Goal: Task Accomplishment & Management: Use online tool/utility

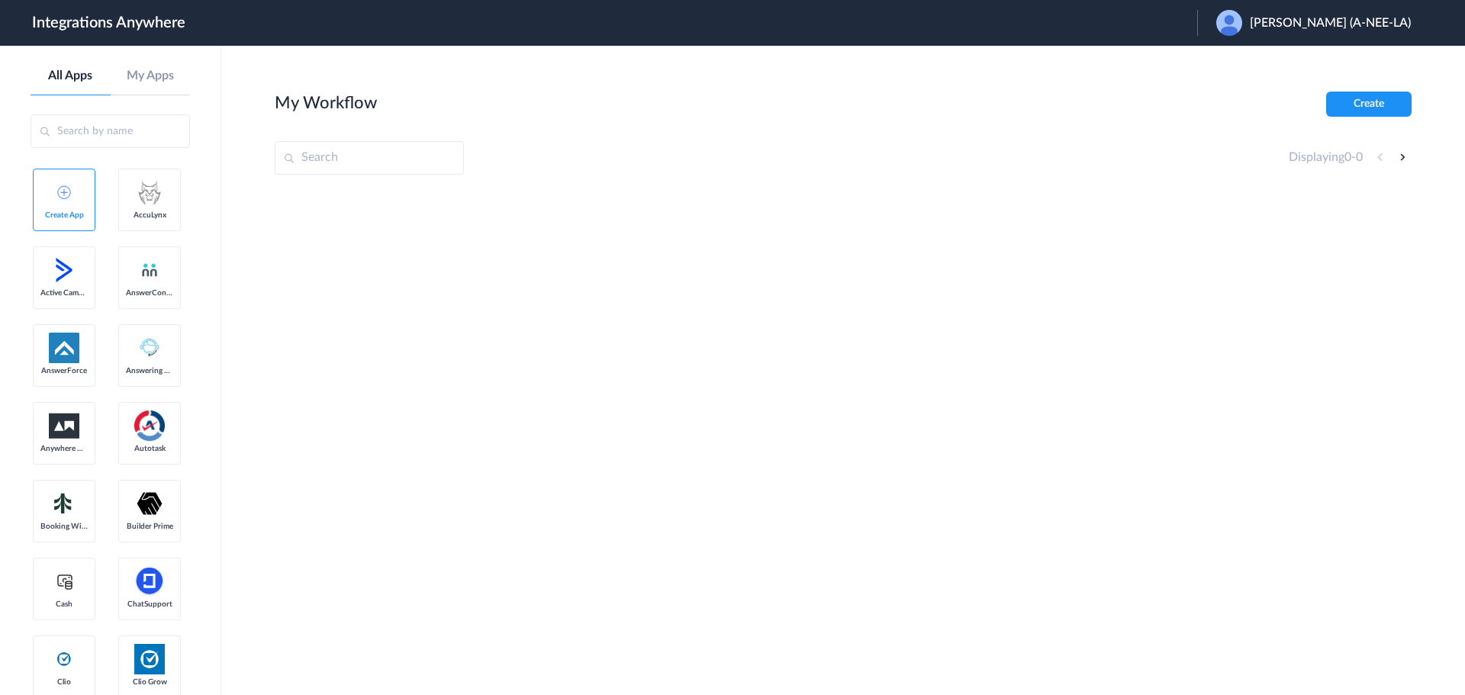
click at [1333, 31] on div "Anila Rasul (A-NEE-LA)" at bounding box center [1321, 23] width 210 height 26
click at [1319, 60] on li "Logout" at bounding box center [1311, 62] width 229 height 28
click at [1204, 18] on span "Launch Account" at bounding box center [1160, 23] width 87 height 12
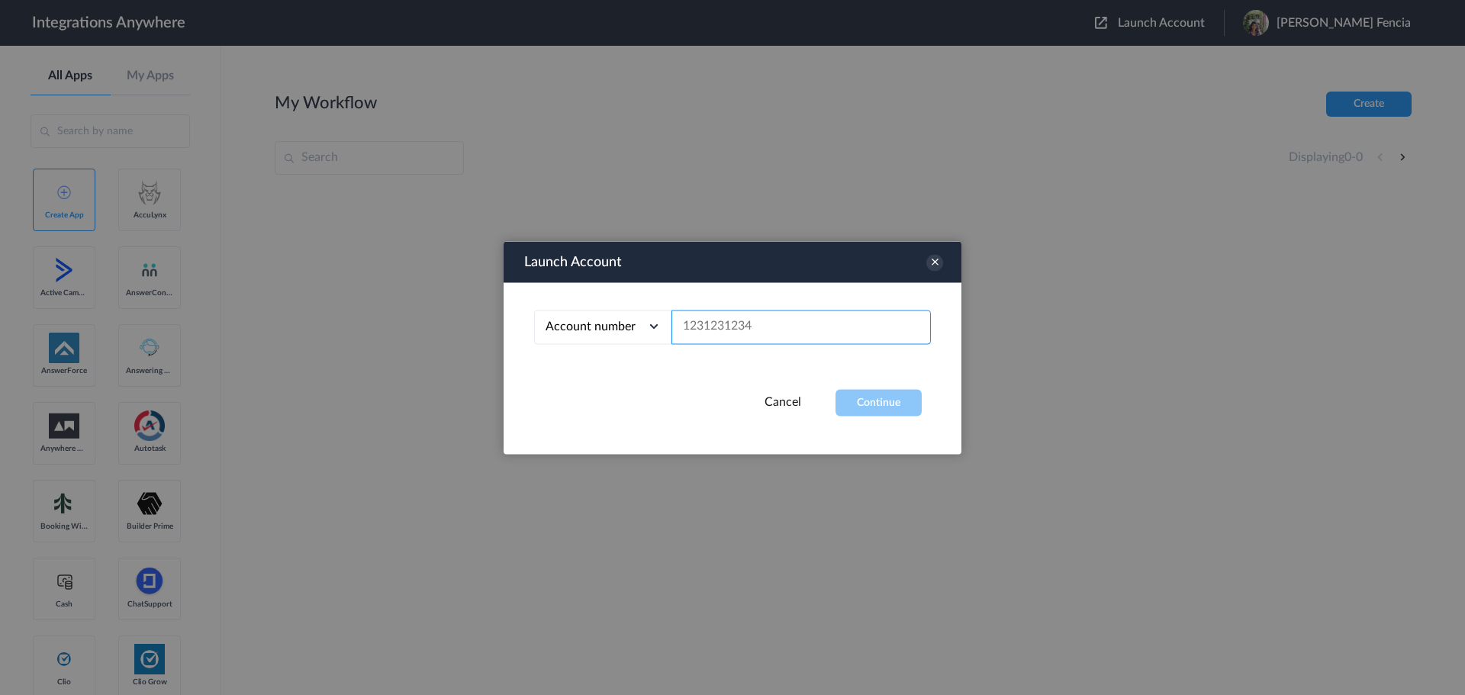
click at [819, 330] on input "text" at bounding box center [800, 327] width 259 height 34
paste input "2816124508"
type input "2816124508"
click at [894, 397] on button "Continue" at bounding box center [878, 402] width 86 height 27
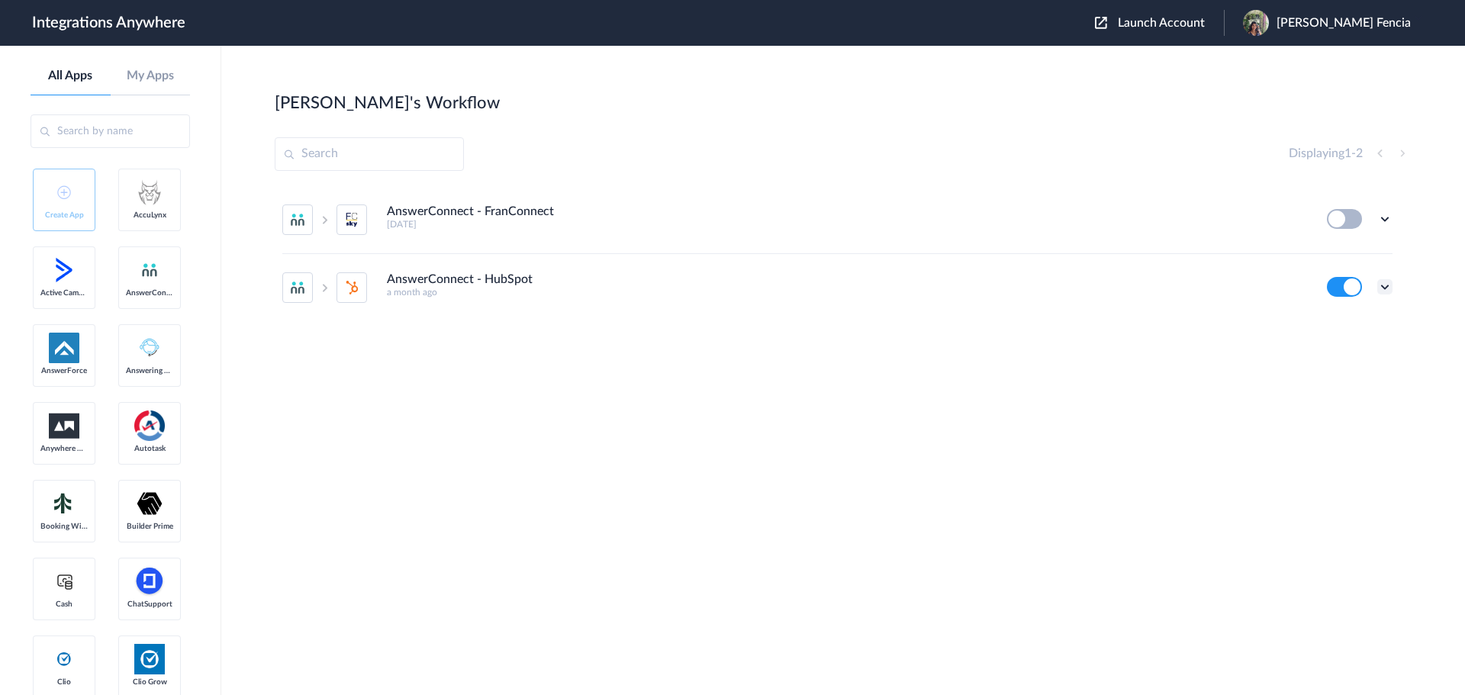
click at [1391, 285] on icon at bounding box center [1384, 286] width 15 height 15
click at [1349, 322] on li "Edit" at bounding box center [1342, 322] width 99 height 28
click at [1378, 287] on icon at bounding box center [1384, 286] width 15 height 15
click at [1347, 320] on li "Edit" at bounding box center [1342, 322] width 99 height 28
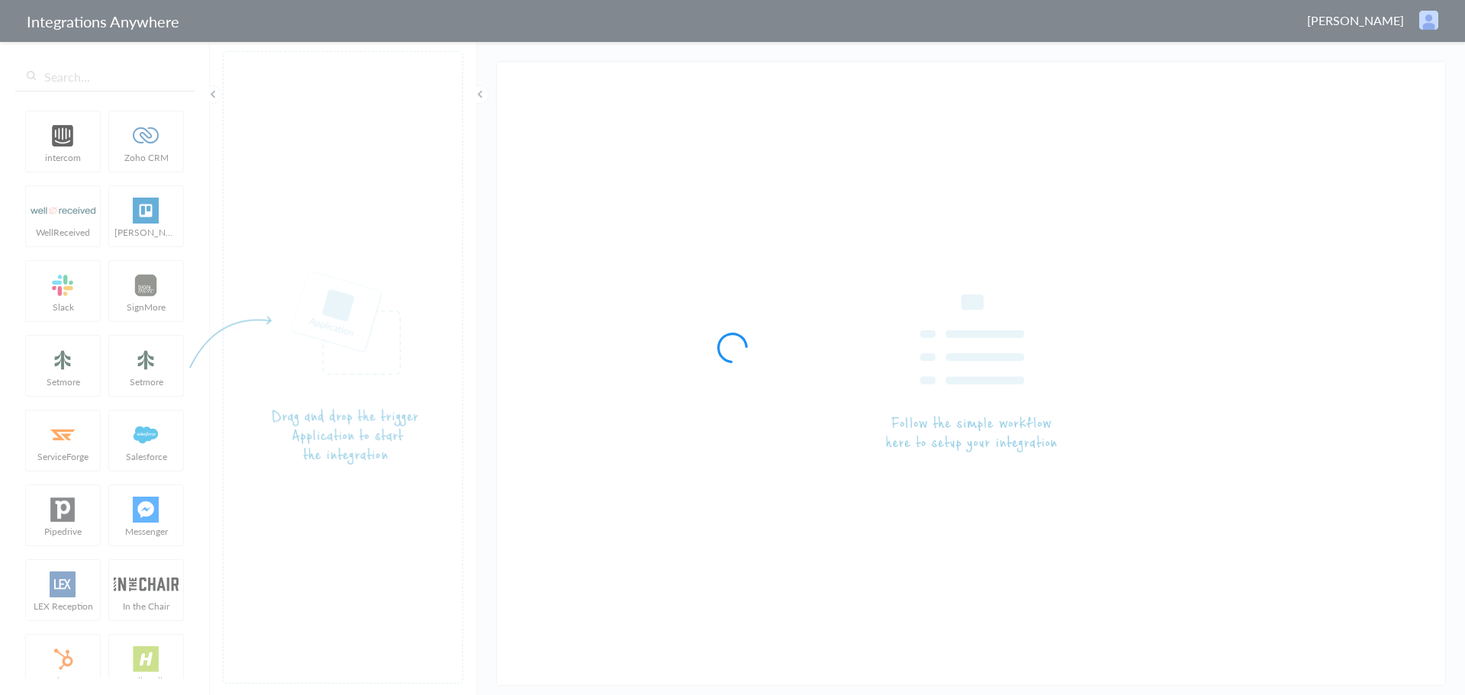
type input "AnswerConnect - HubSpot"
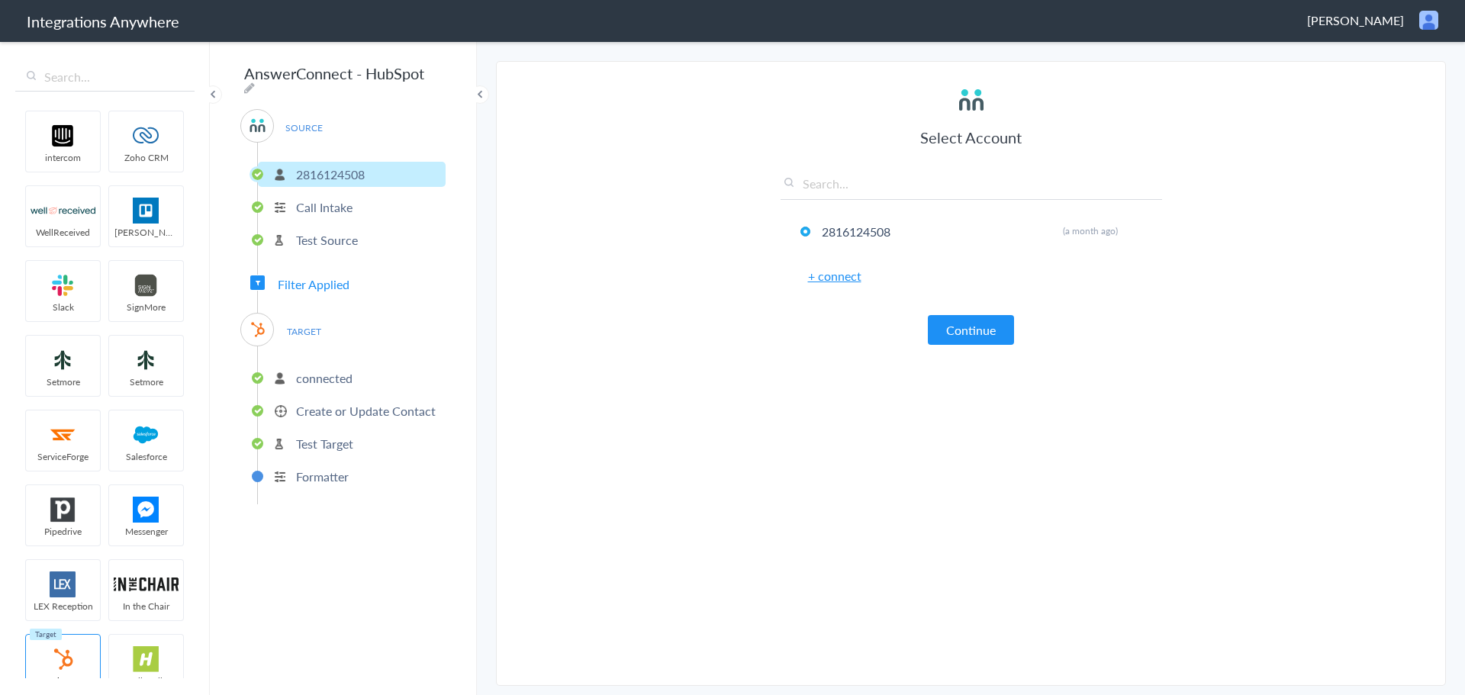
click at [398, 274] on div "SOURCE 2816124508 Call Intake Test Source Filter Applied TARGET connected Creat…" at bounding box center [342, 306] width 205 height 395
click at [322, 284] on span "Filter Applied" at bounding box center [314, 284] width 72 height 18
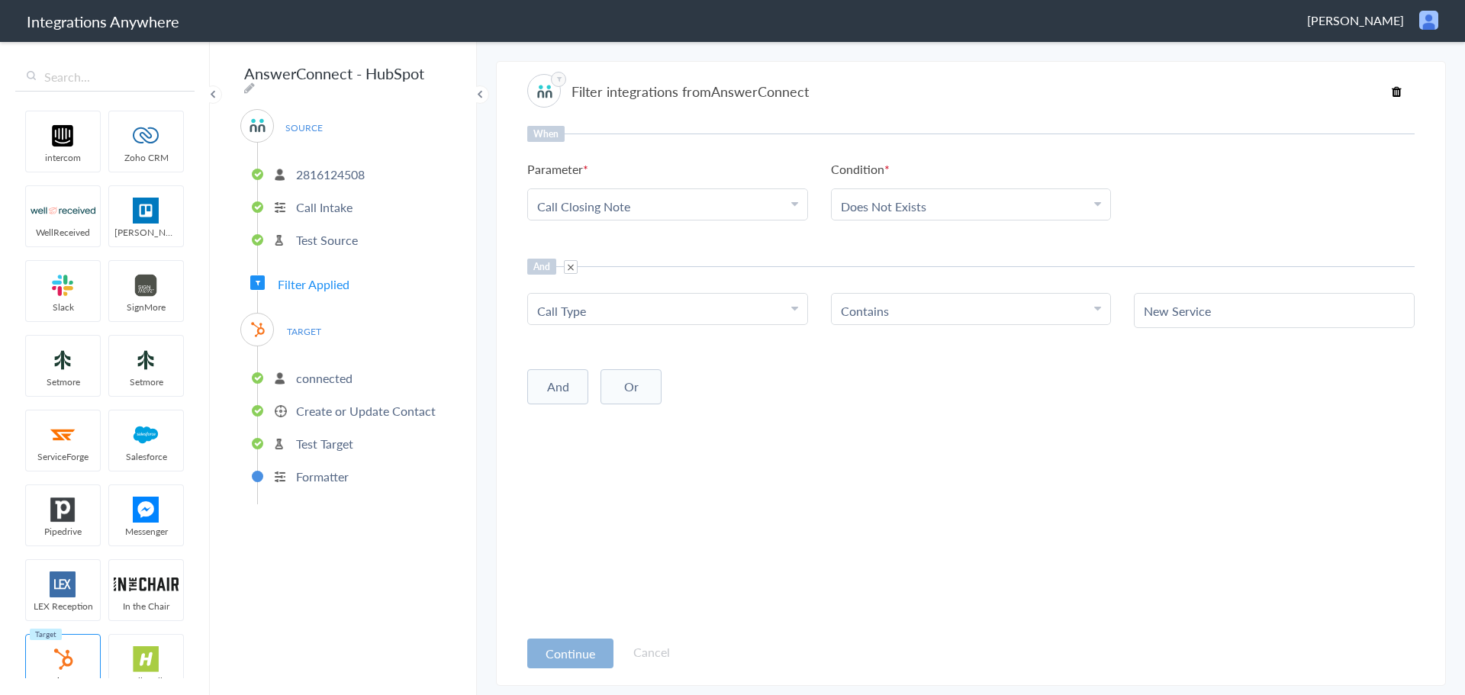
click at [592, 645] on button "Continue" at bounding box center [570, 653] width 86 height 30
click at [593, 658] on button "Continue" at bounding box center [570, 653] width 86 height 30
click at [313, 385] on ul "connected Create or Update Contact Test Target Formatter" at bounding box center [351, 425] width 188 height 158
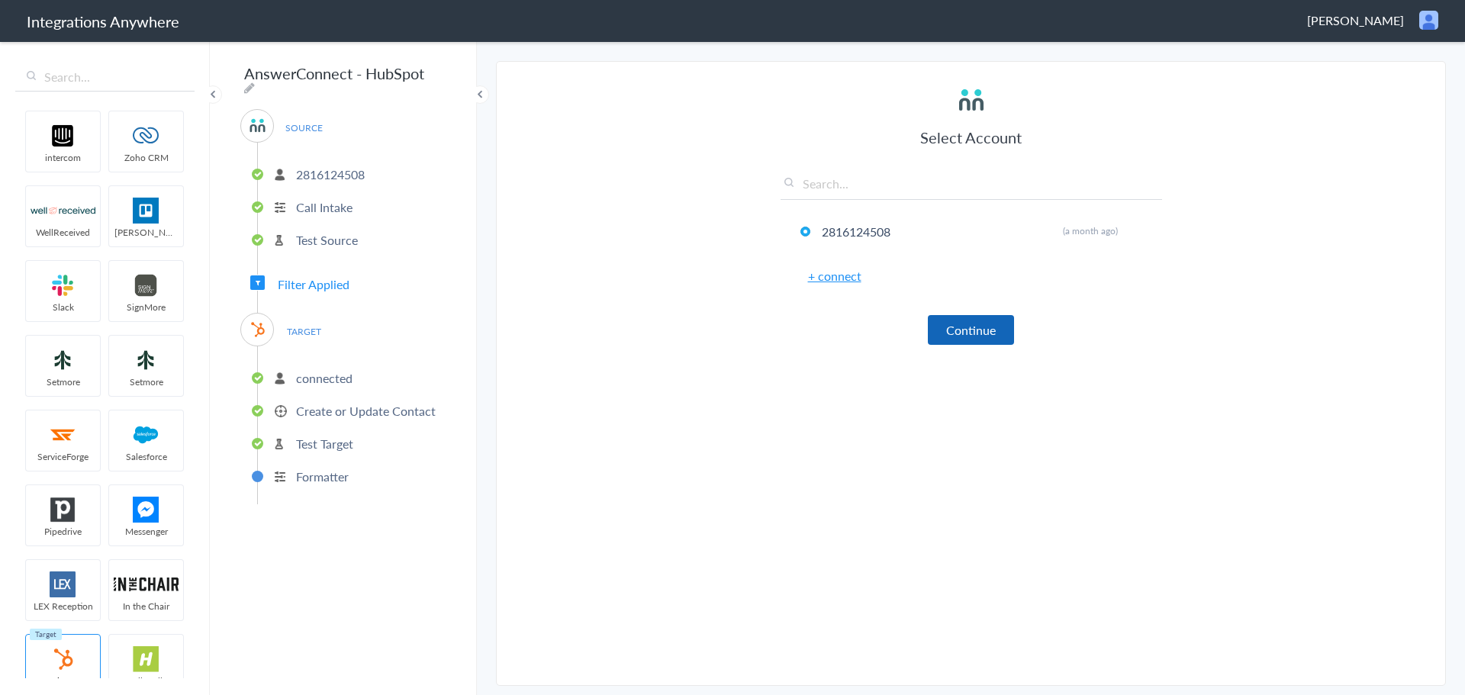
click at [1004, 327] on button "Continue" at bounding box center [971, 330] width 86 height 30
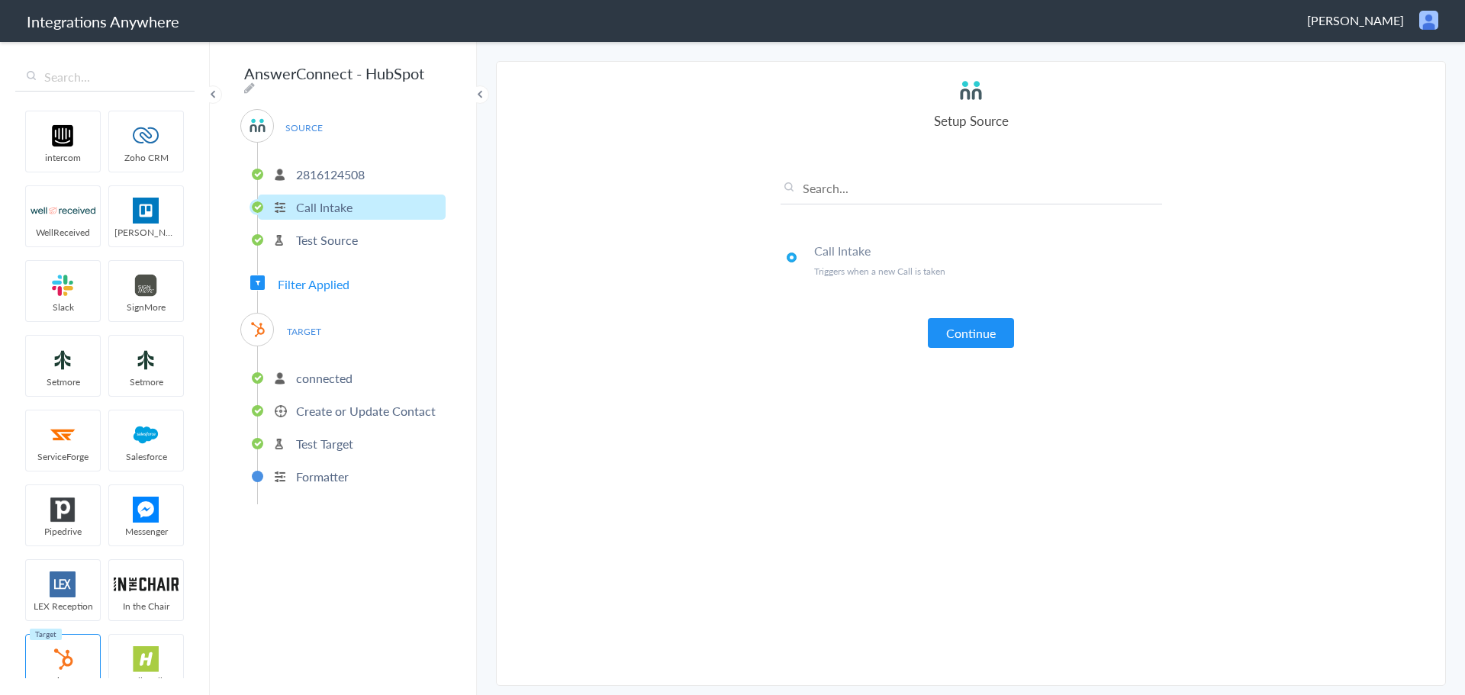
click at [1004, 327] on button "Continue" at bounding box center [971, 333] width 86 height 30
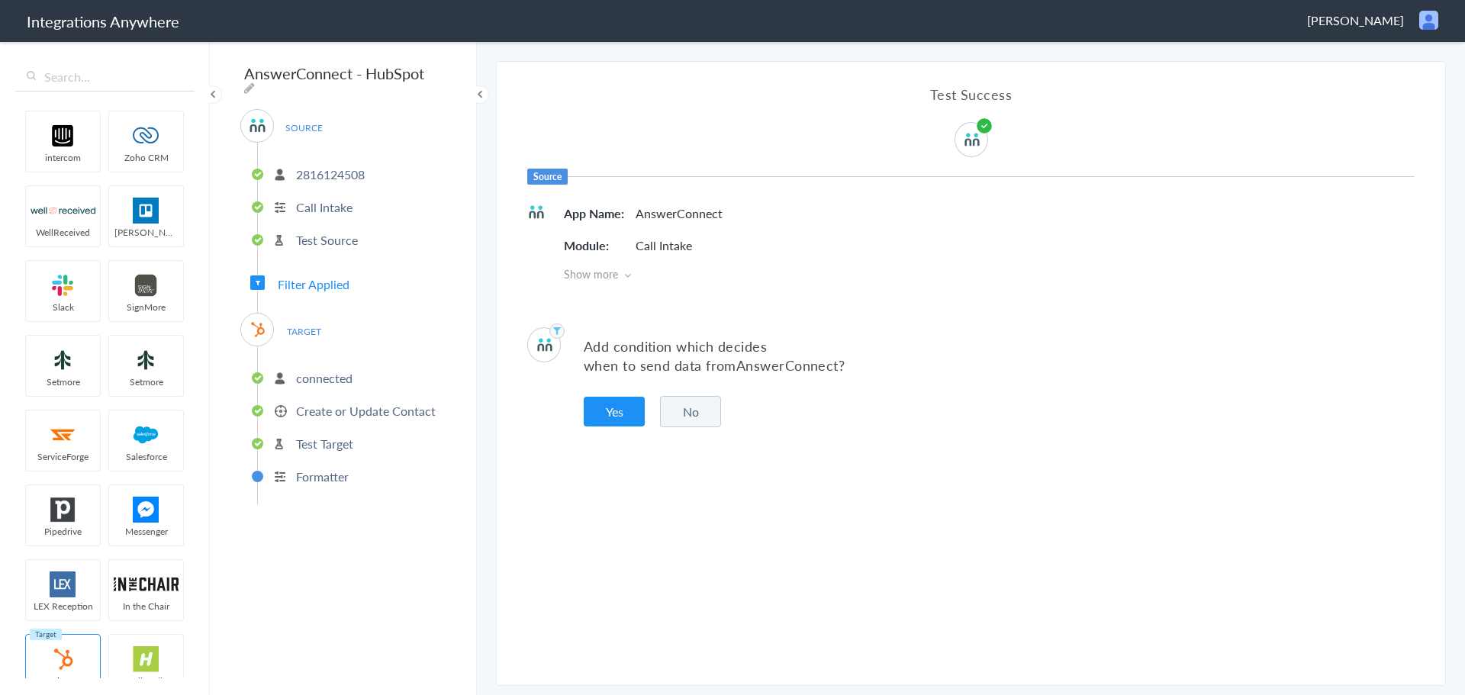
click at [682, 412] on button "No" at bounding box center [690, 411] width 61 height 31
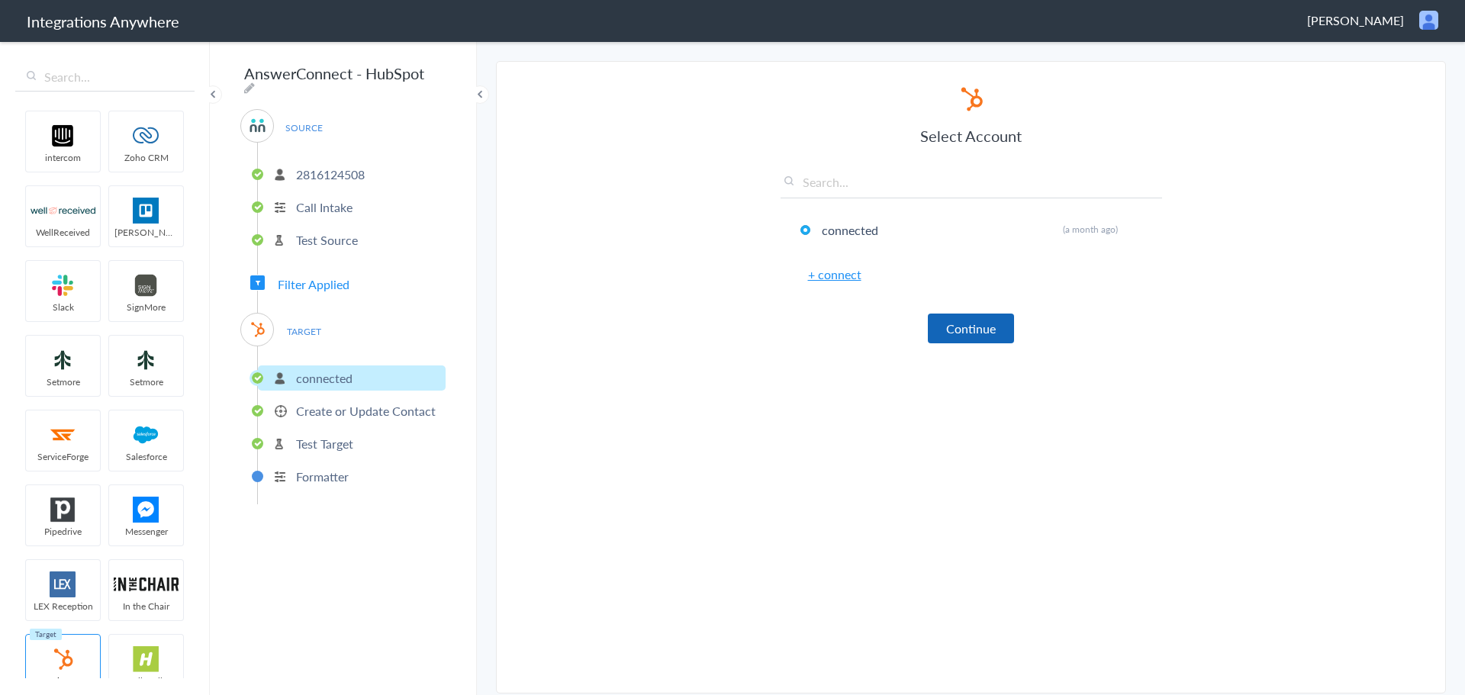
click at [961, 342] on button "Continue" at bounding box center [971, 328] width 86 height 30
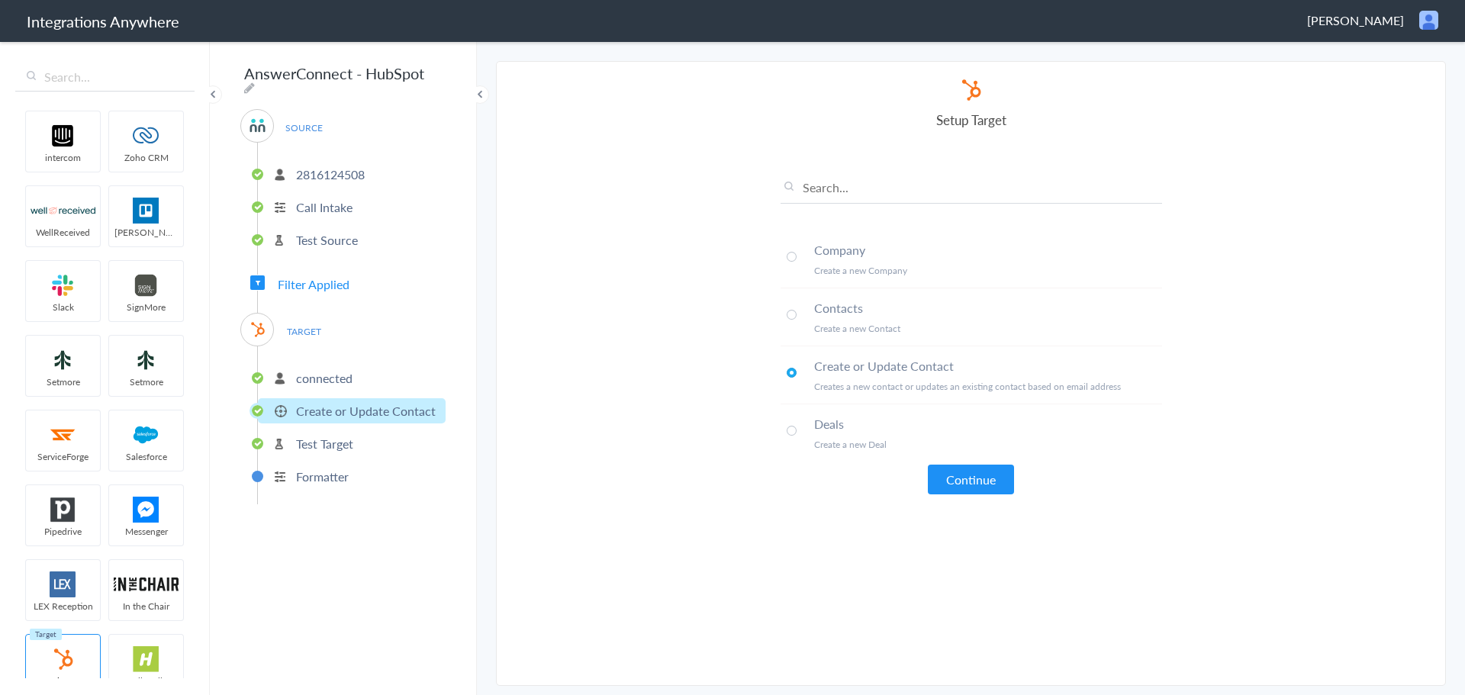
click at [971, 482] on button "Continue" at bounding box center [971, 480] width 86 height 30
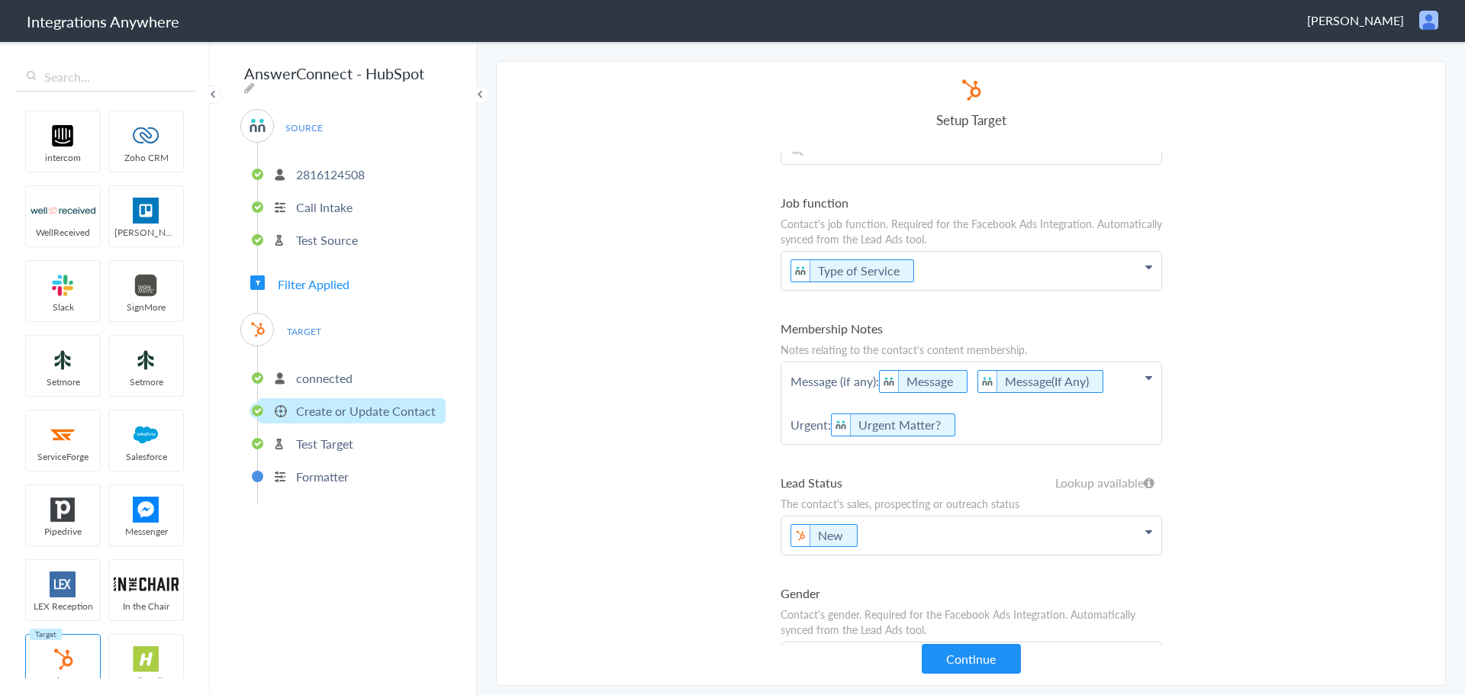
scroll to position [1068, 0]
click at [963, 662] on button "Continue" at bounding box center [970, 659] width 99 height 30
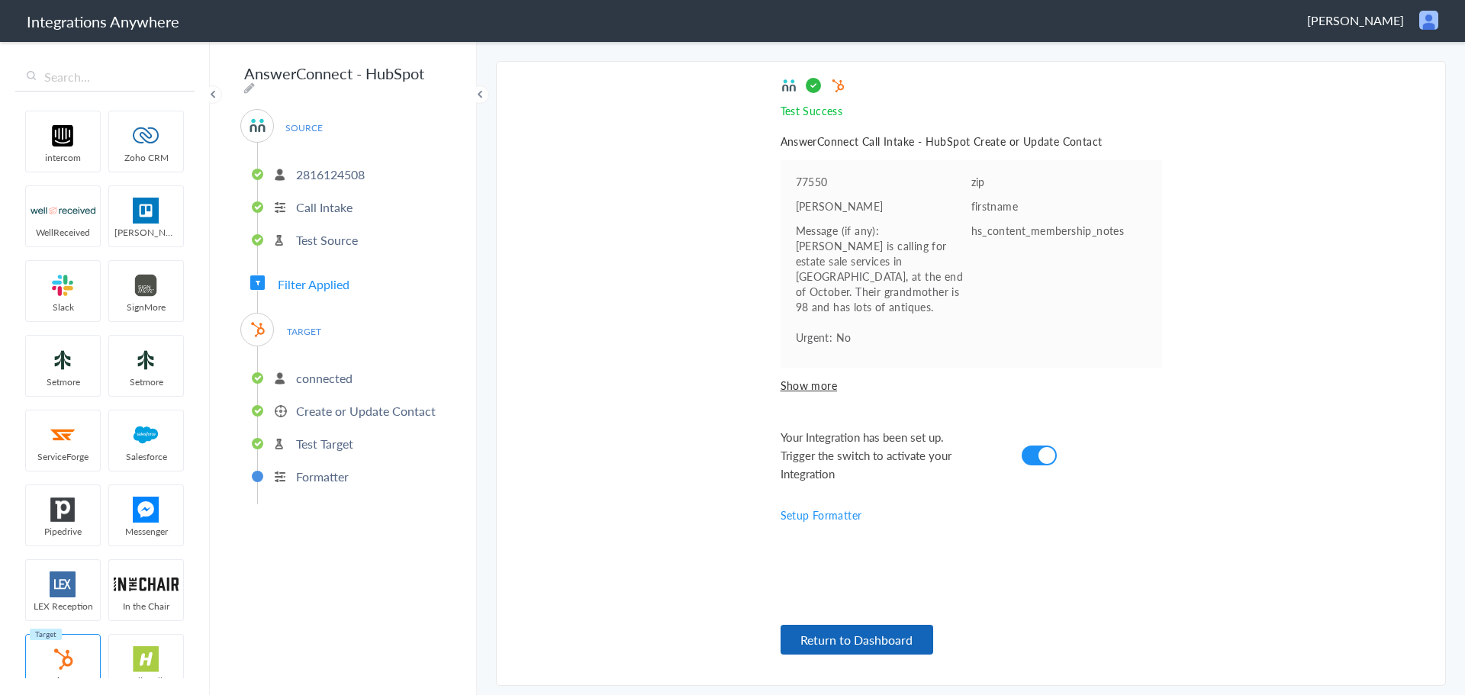
click at [891, 634] on button "Return to Dashboard" at bounding box center [856, 640] width 153 height 30
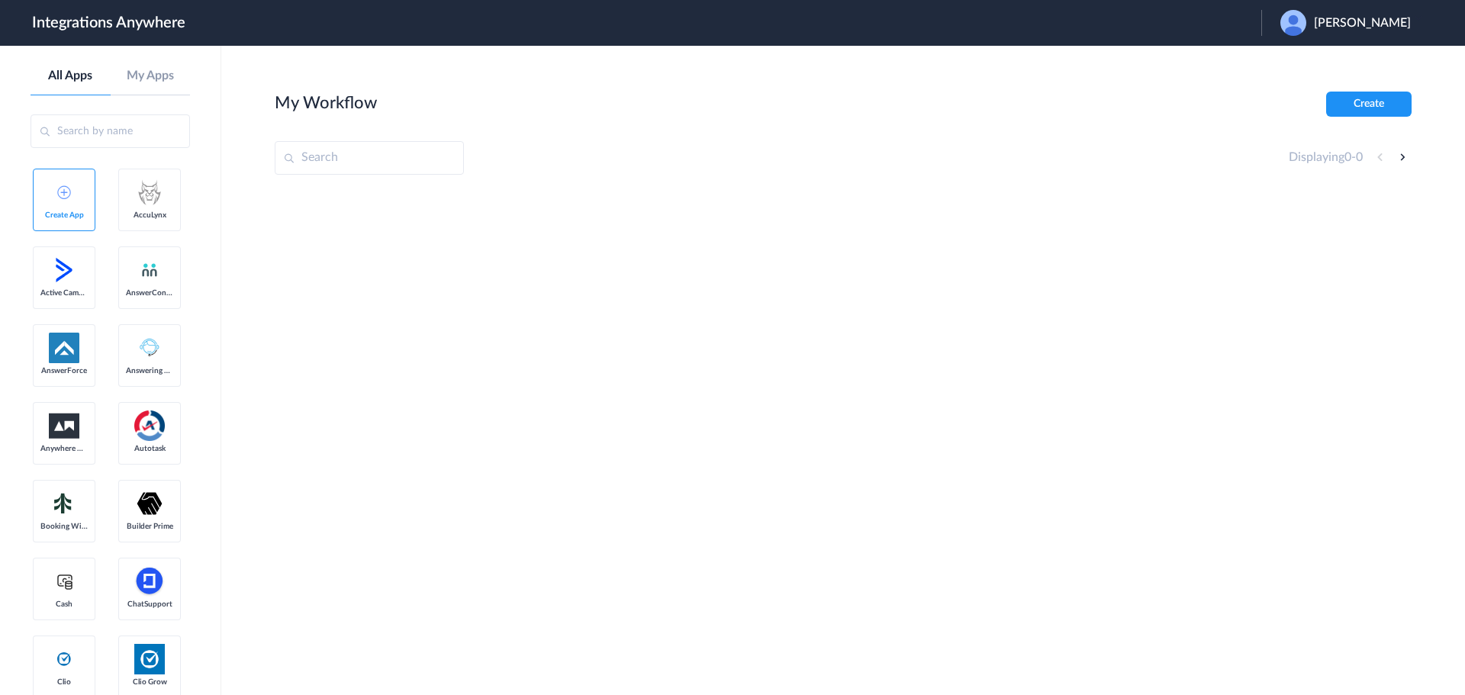
click at [1399, 21] on span "[PERSON_NAME]" at bounding box center [1361, 23] width 97 height 14
click at [1366, 53] on li "Logout" at bounding box center [1343, 62] width 165 height 28
